Goal: Transaction & Acquisition: Purchase product/service

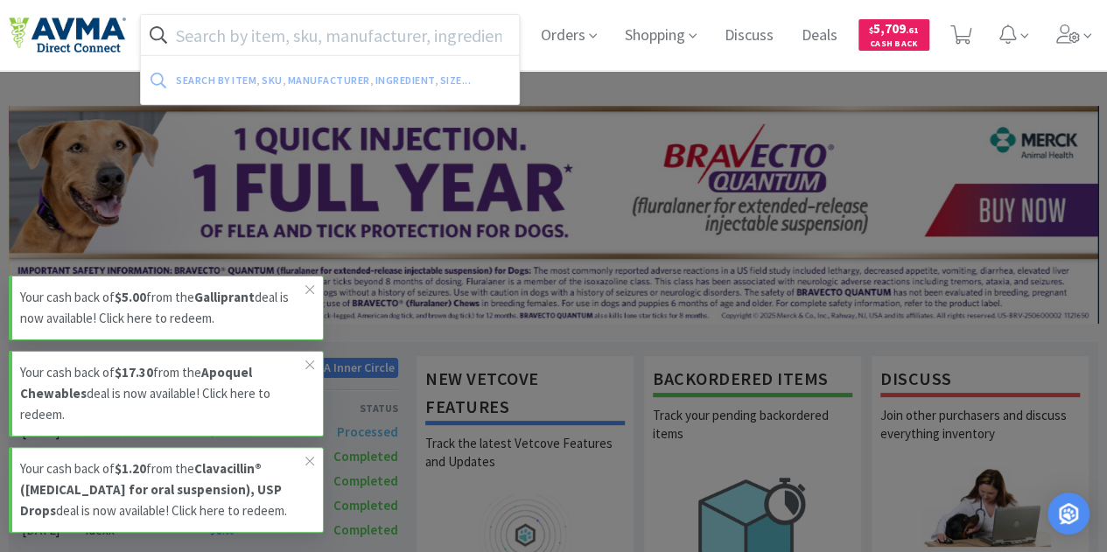
click at [289, 41] on input "text" at bounding box center [330, 35] width 378 height 40
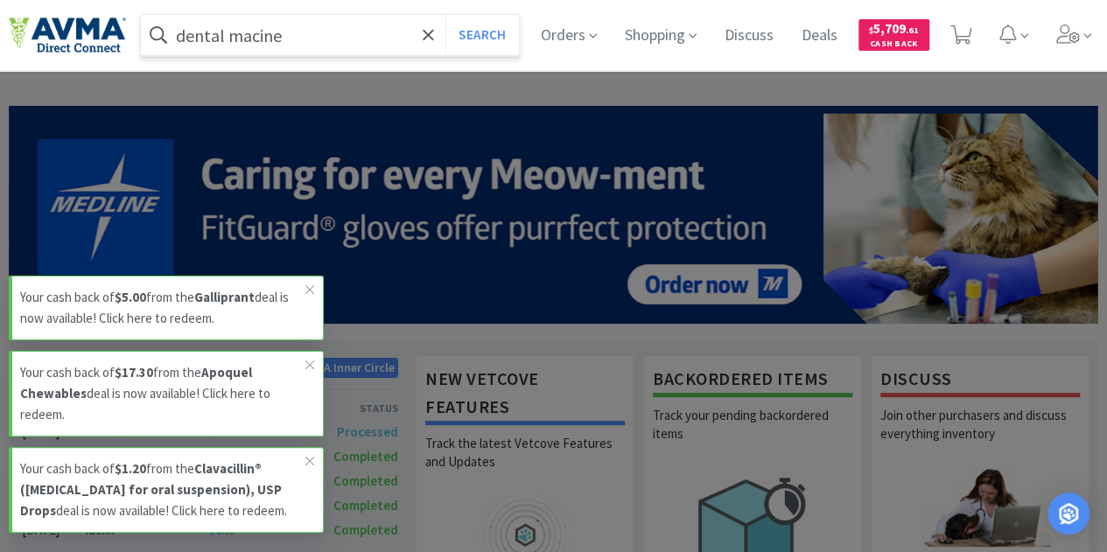
type input "dental macine"
click at [445, 15] on button "Search" at bounding box center [481, 35] width 73 height 40
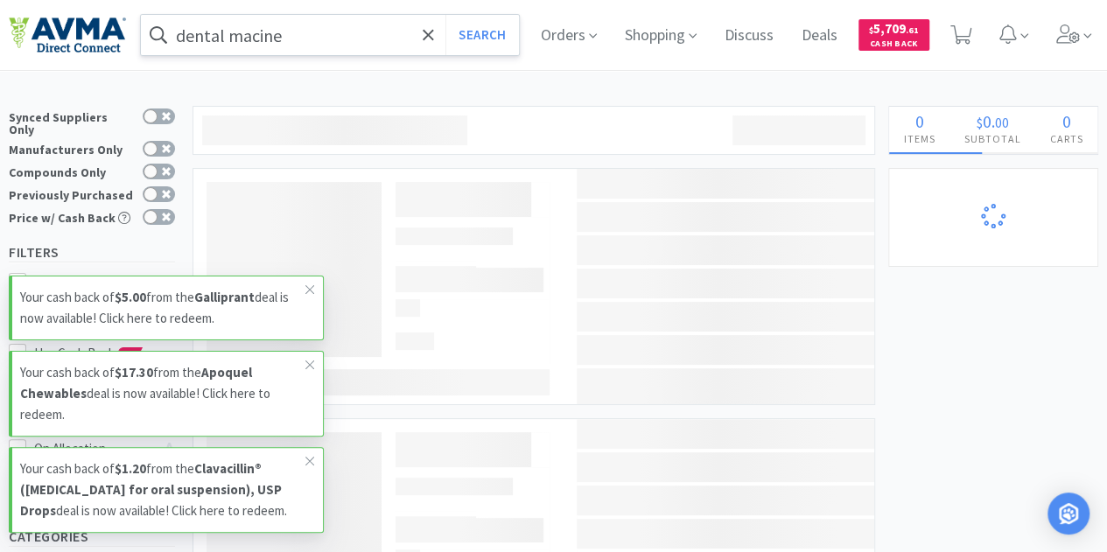
select select "1"
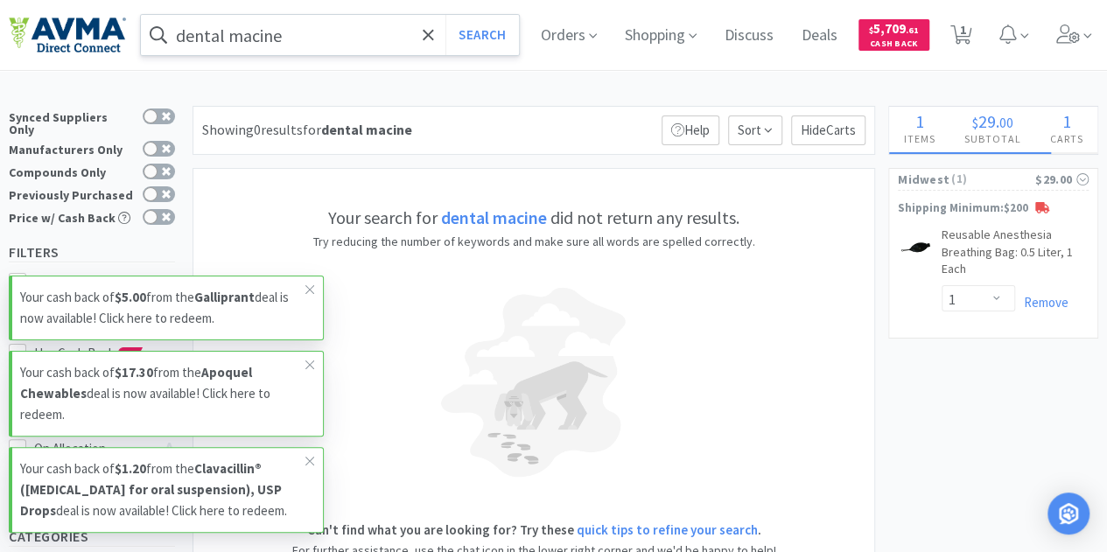
drag, startPoint x: 254, startPoint y: 39, endPoint x: 278, endPoint y: 53, distance: 28.2
click at [252, 39] on input "dental macine" at bounding box center [330, 35] width 378 height 40
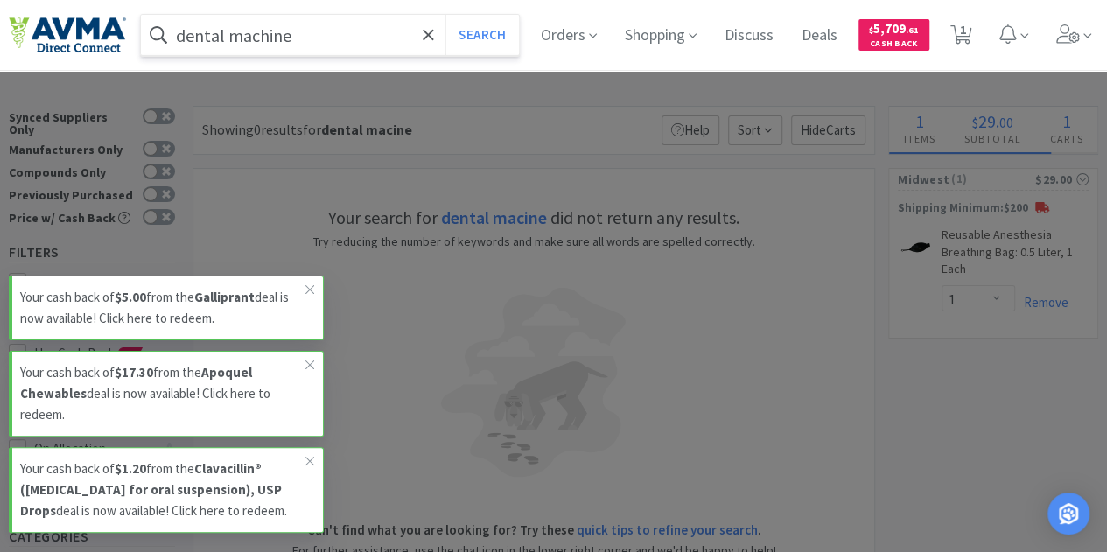
click at [445, 15] on button "Search" at bounding box center [481, 35] width 73 height 40
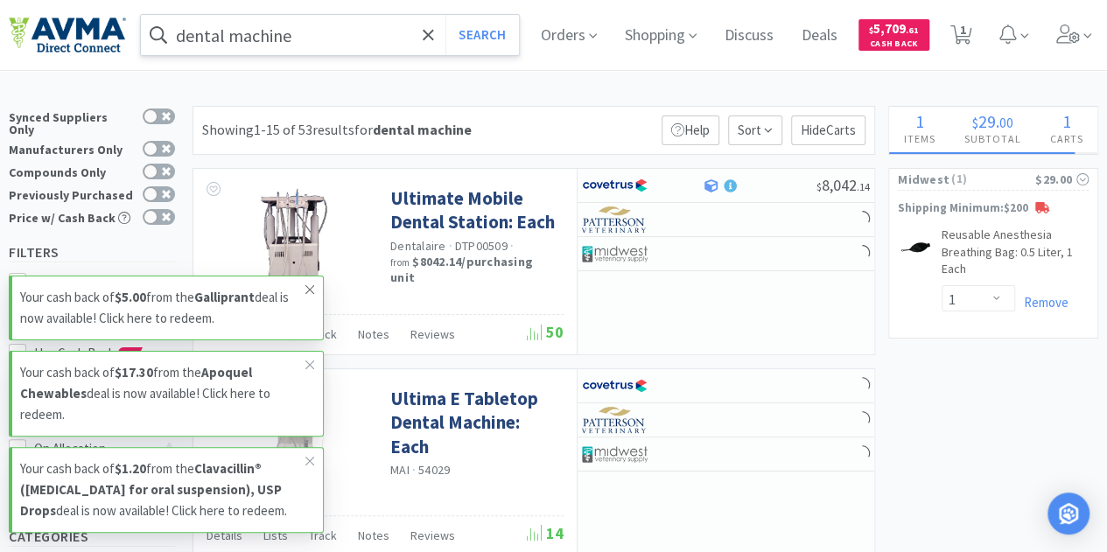
click at [307, 283] on icon at bounding box center [310, 290] width 11 height 14
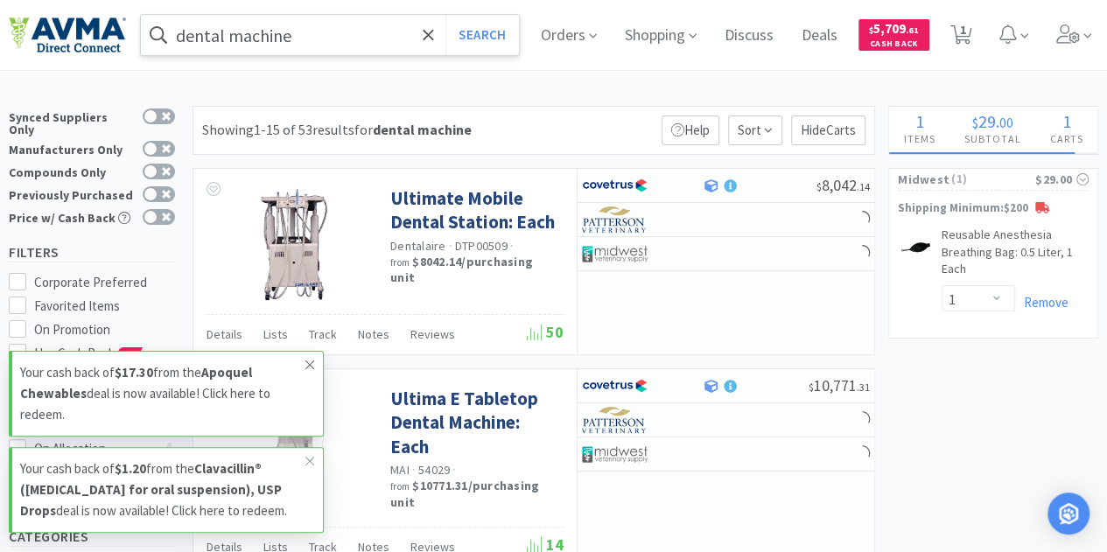
click at [309, 358] on icon at bounding box center [310, 365] width 11 height 14
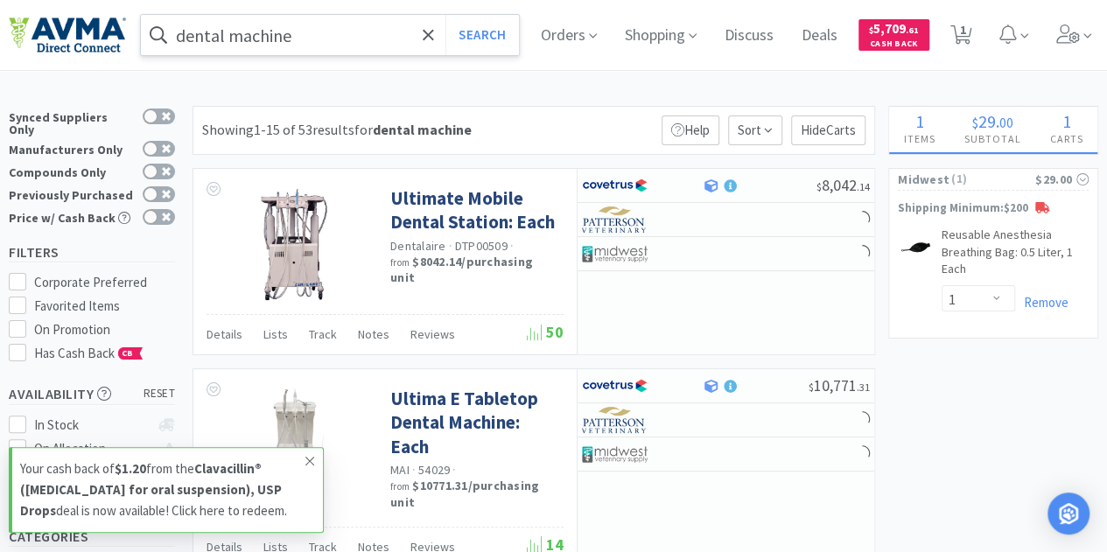
click at [305, 454] on icon at bounding box center [310, 461] width 11 height 14
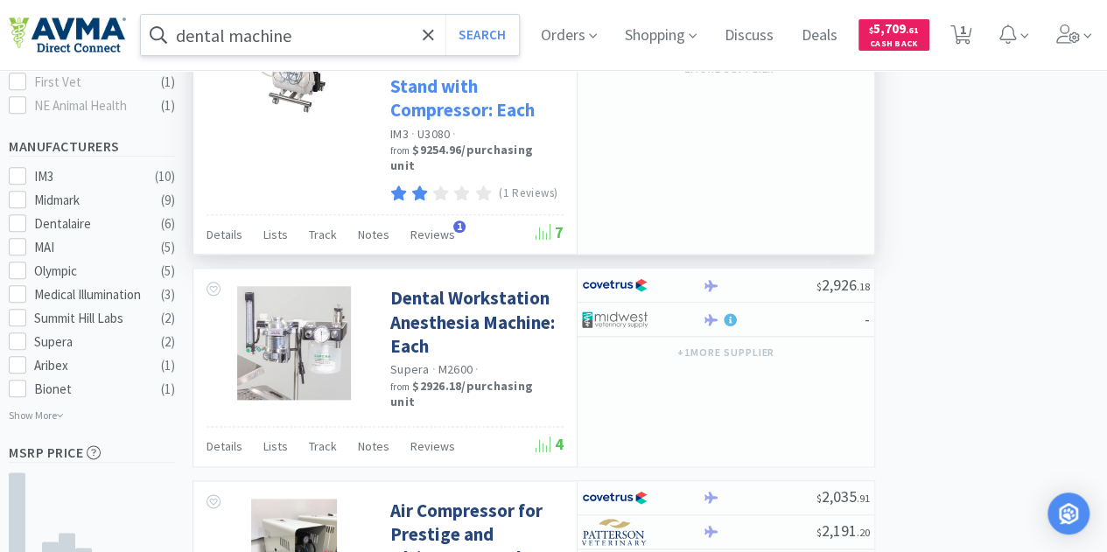
scroll to position [700, 0]
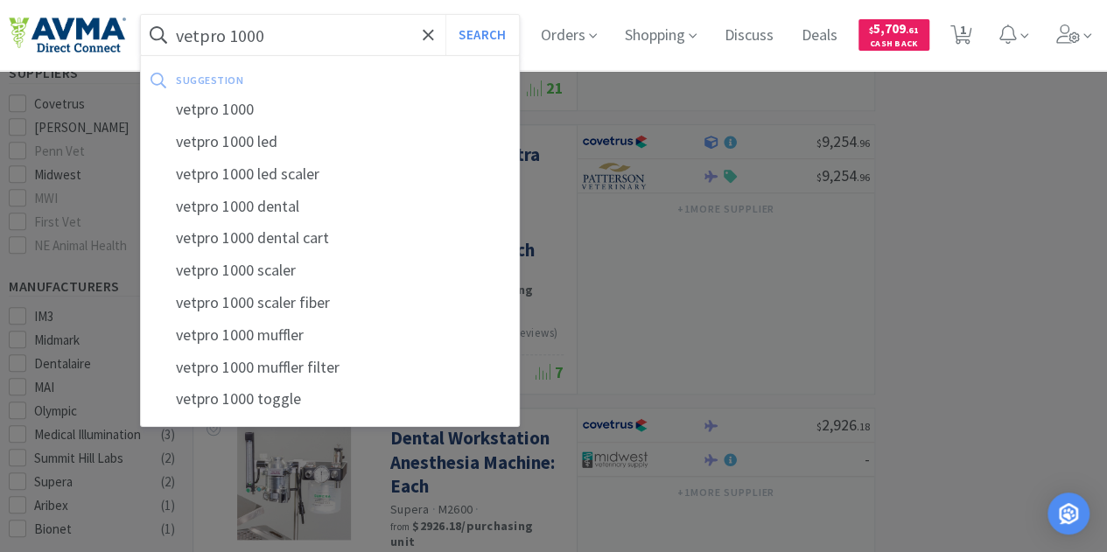
type input "vetpro 1000"
click at [445, 15] on button "Search" at bounding box center [481, 35] width 73 height 40
